Goal: Check status

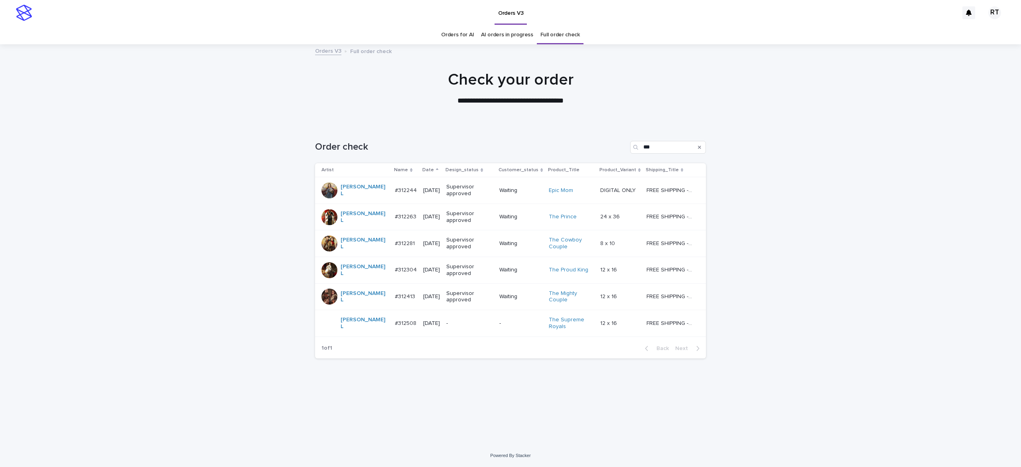
click at [452, 329] on div "-" at bounding box center [470, 323] width 47 height 13
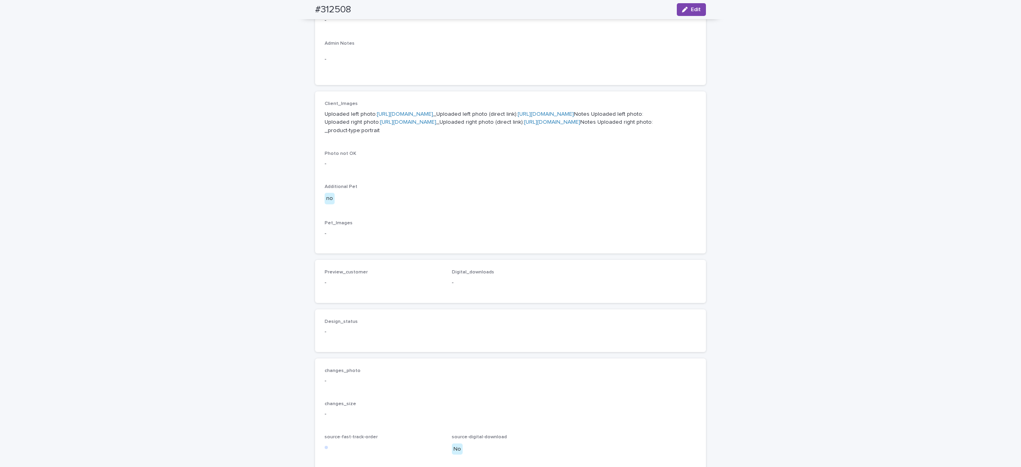
scroll to position [290, 0]
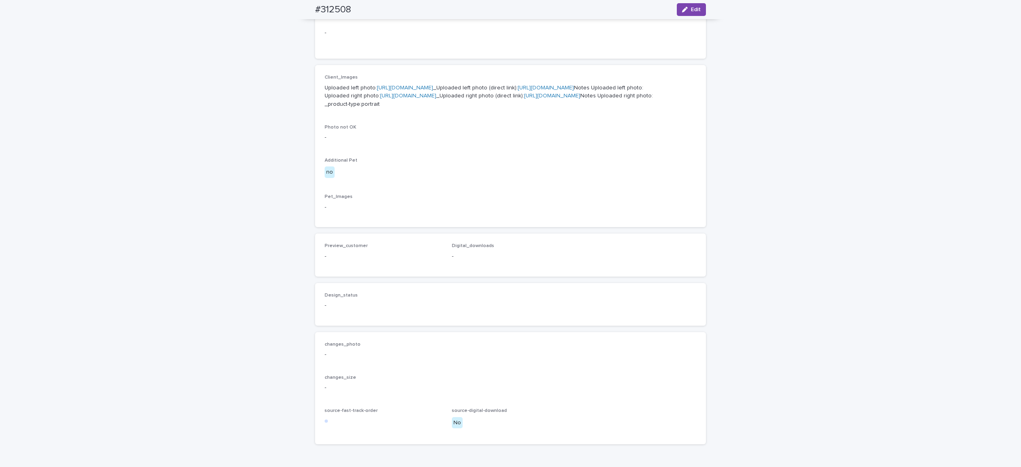
click at [409, 91] on link "[URL][DOMAIN_NAME]" at bounding box center [405, 88] width 56 height 6
click at [380, 99] on link "[URL][DOMAIN_NAME]" at bounding box center [408, 96] width 56 height 6
drag, startPoint x: 304, startPoint y: 4, endPoint x: 414, endPoint y: 10, distance: 110.7
click at [406, 10] on div "#312508 Edit" at bounding box center [510, 9] width 429 height 19
